Goal: Complete application form

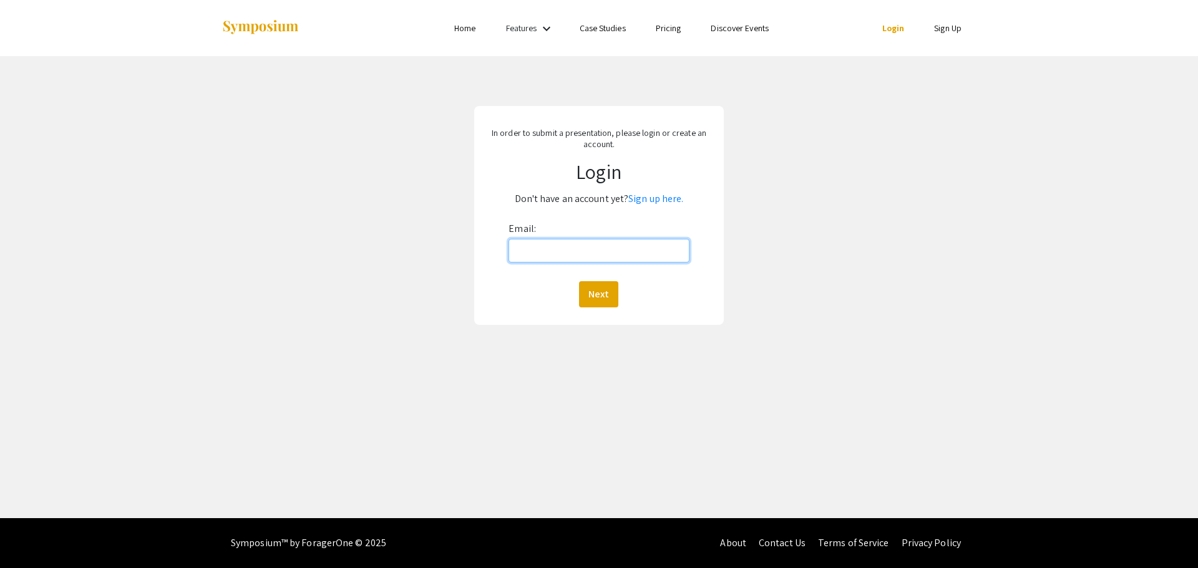
click at [547, 248] on input "Email:" at bounding box center [598, 251] width 180 height 24
click at [669, 200] on link "Sign up here." at bounding box center [655, 198] width 55 height 13
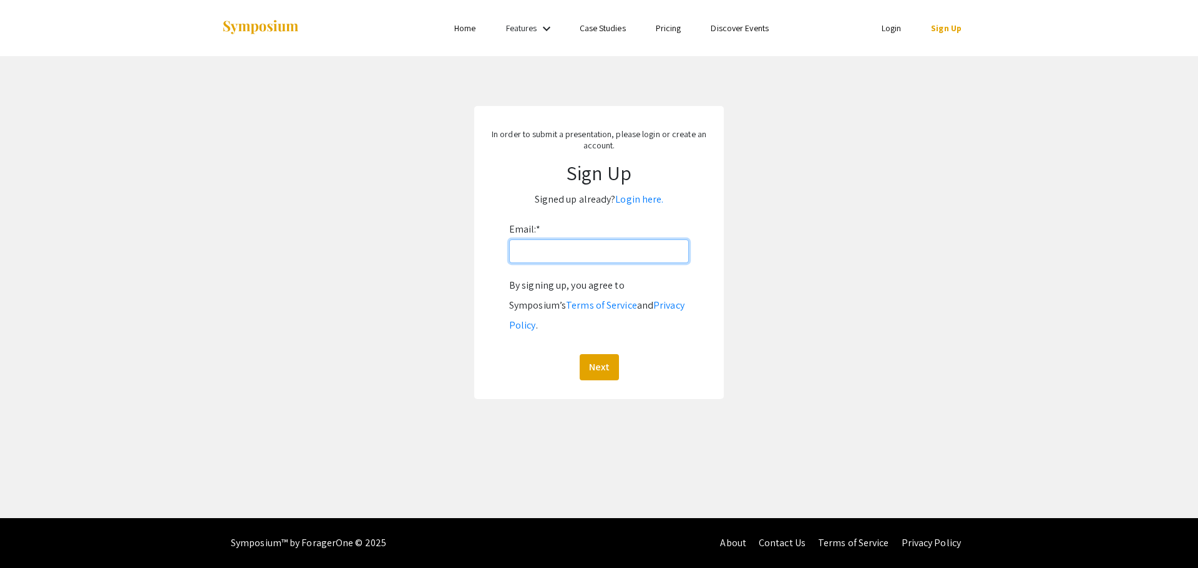
click at [636, 243] on input "Email: *" at bounding box center [599, 252] width 180 height 24
type input "[EMAIL_ADDRESS][DOMAIN_NAME]"
click at [596, 354] on button "Next" at bounding box center [599, 367] width 39 height 26
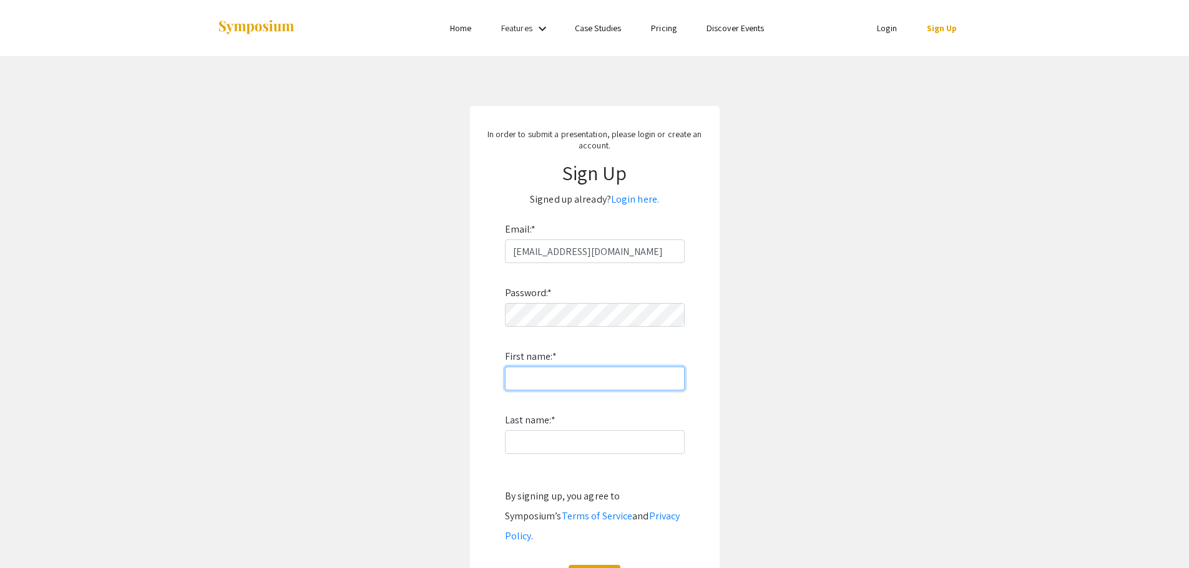
click at [571, 381] on input "First name: *" at bounding box center [595, 379] width 180 height 24
type input "[PERSON_NAME]"
click at [586, 565] on button "Sign Up" at bounding box center [594, 578] width 52 height 26
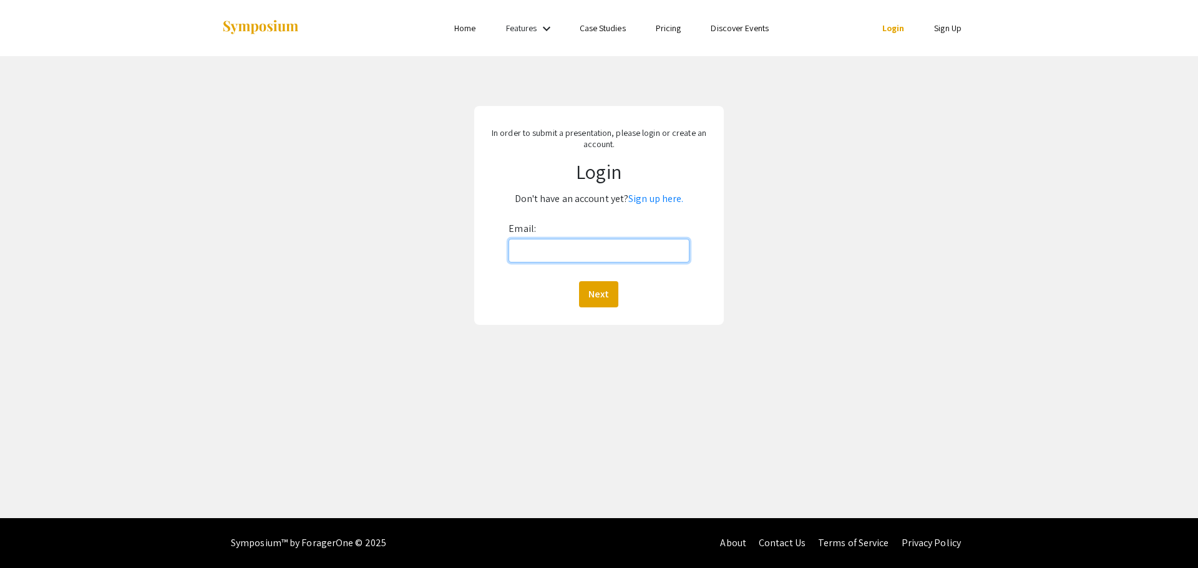
click at [546, 254] on input "Email:" at bounding box center [598, 251] width 180 height 24
type input "[EMAIL_ADDRESS][DOMAIN_NAME]"
click at [595, 288] on button "Next" at bounding box center [598, 294] width 39 height 26
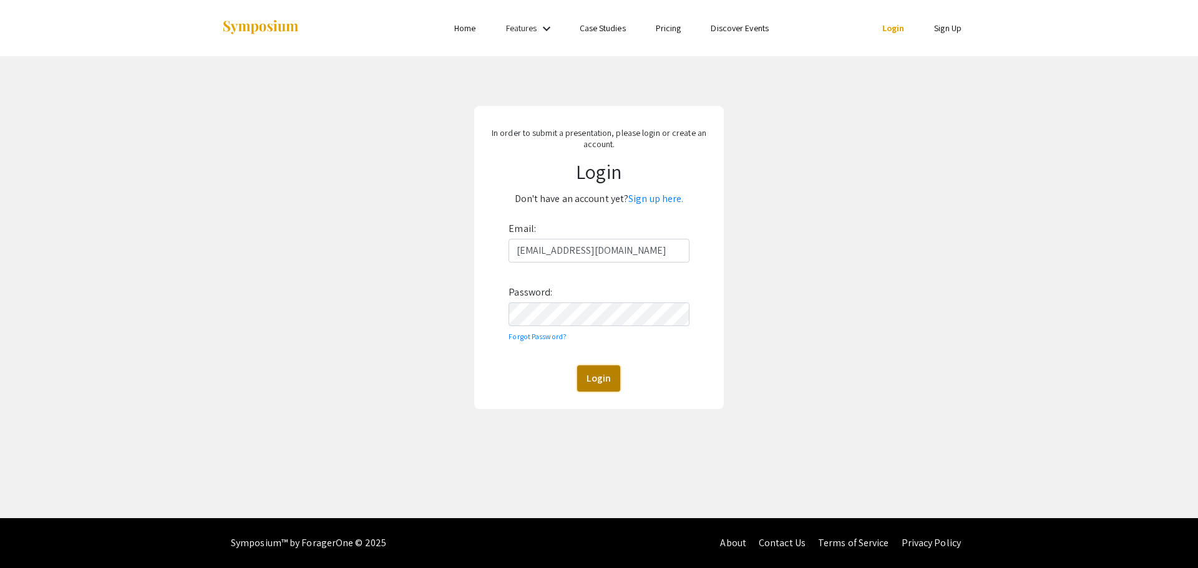
click at [592, 381] on button "Login" at bounding box center [598, 379] width 43 height 26
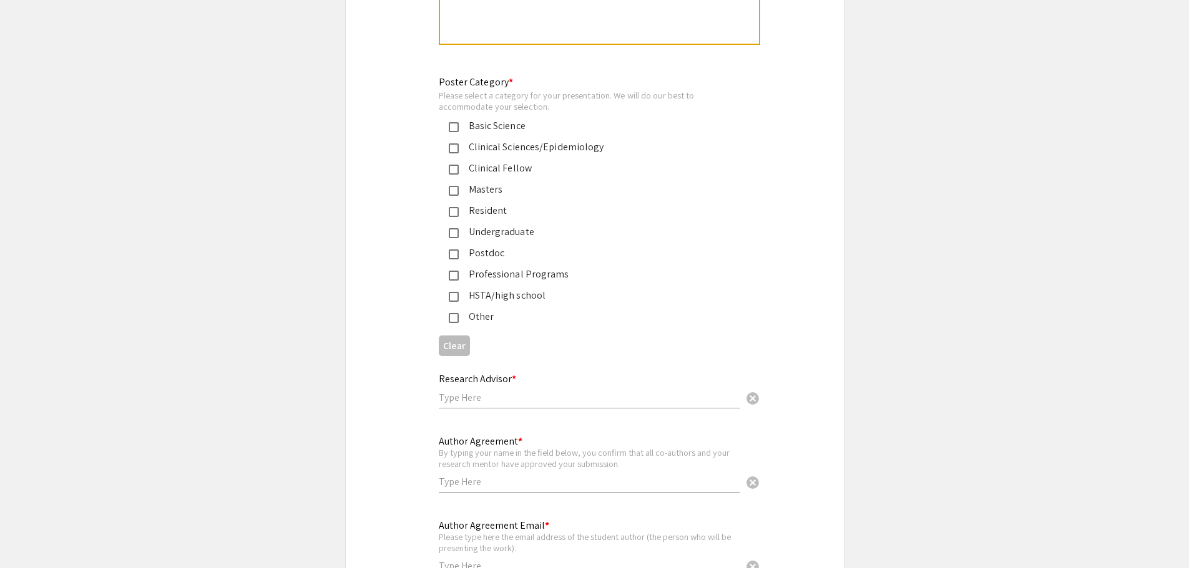
scroll to position [2999, 0]
